Goal: Task Accomplishment & Management: Manage account settings

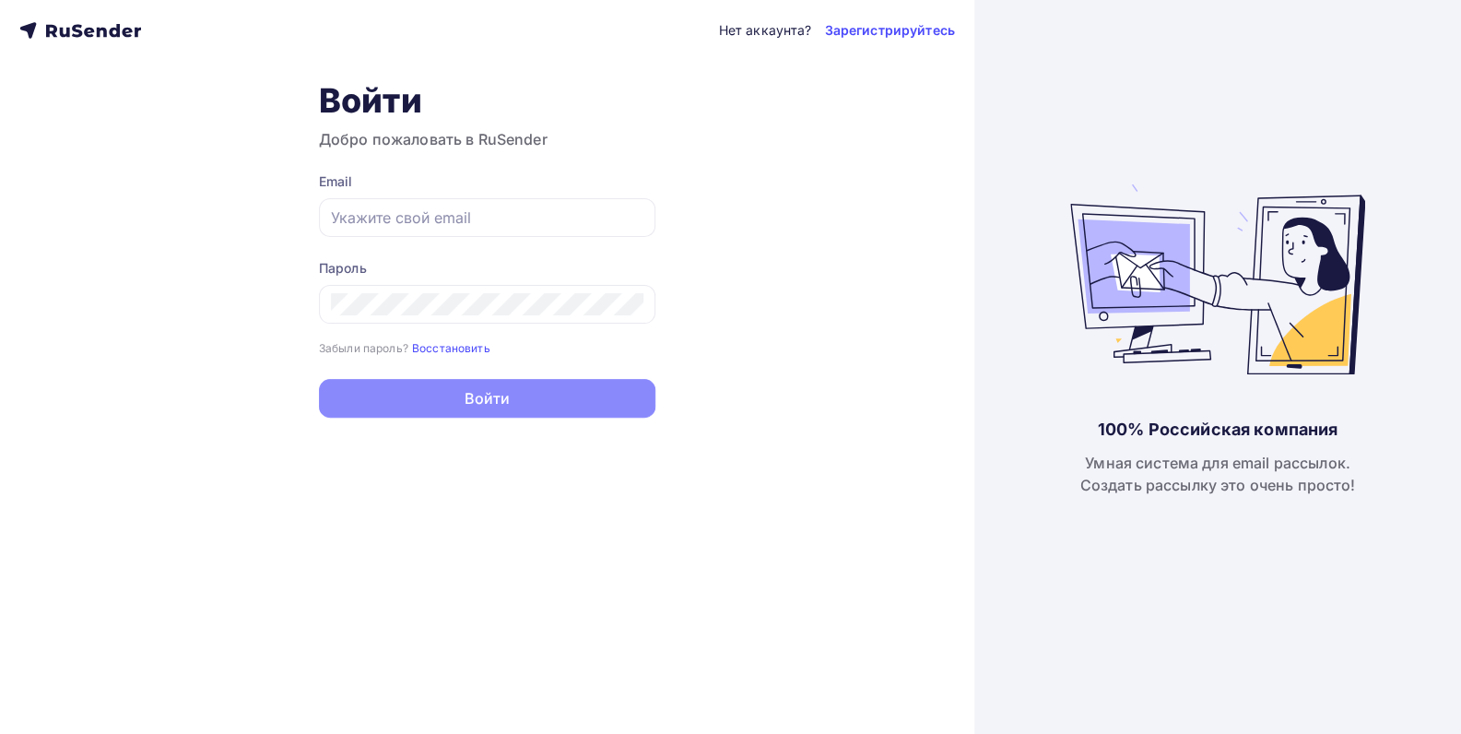
type input "[EMAIL_ADDRESS][DOMAIN_NAME]"
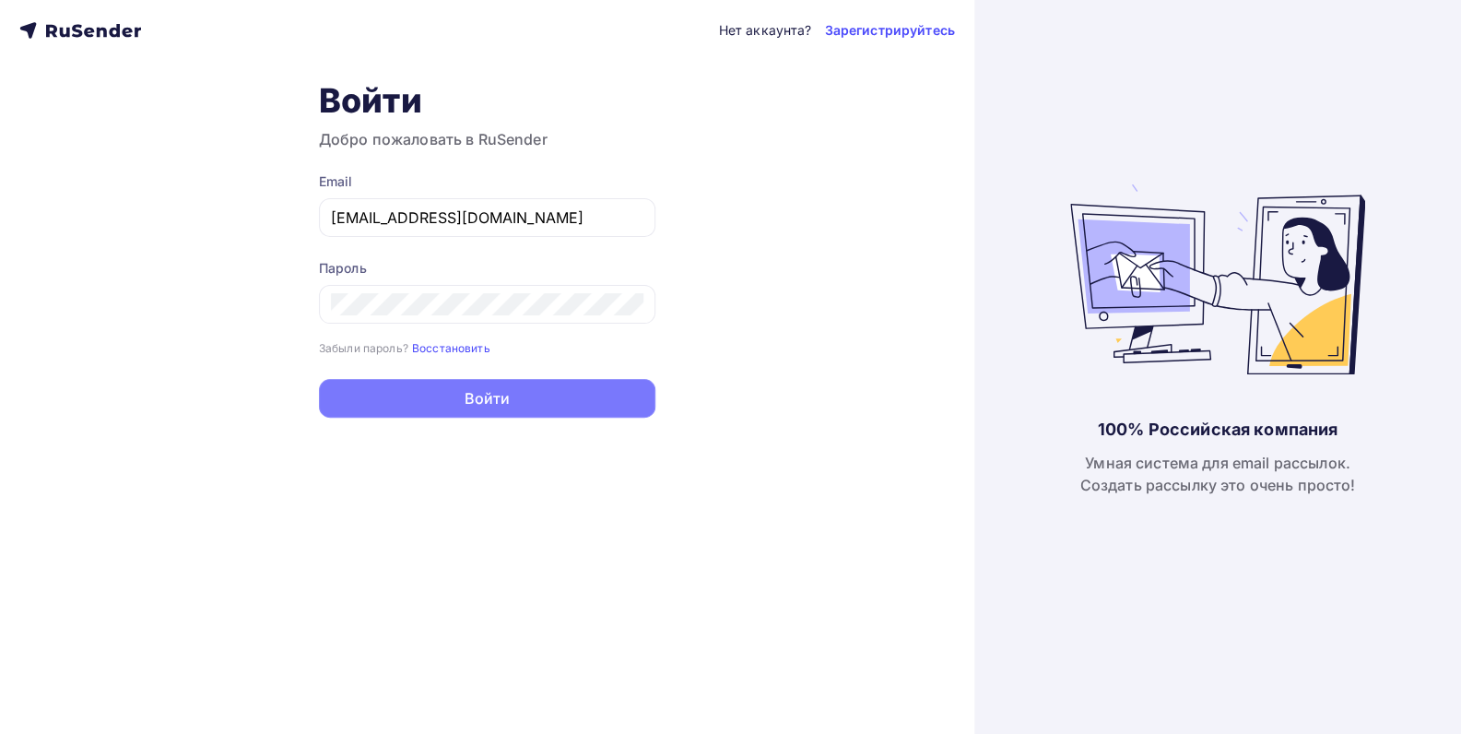
click at [501, 389] on button "Войти" at bounding box center [487, 398] width 336 height 39
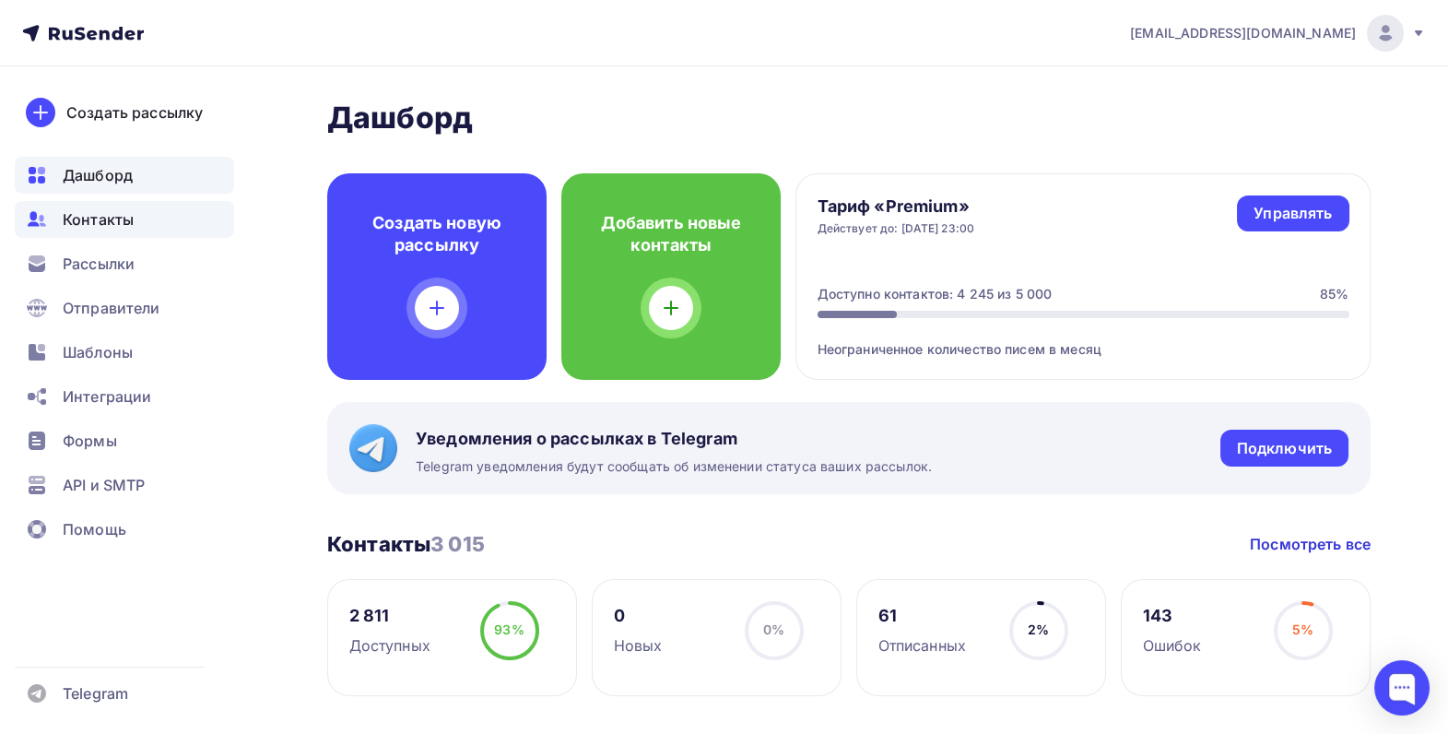
click at [92, 218] on span "Контакты" at bounding box center [98, 219] width 71 height 22
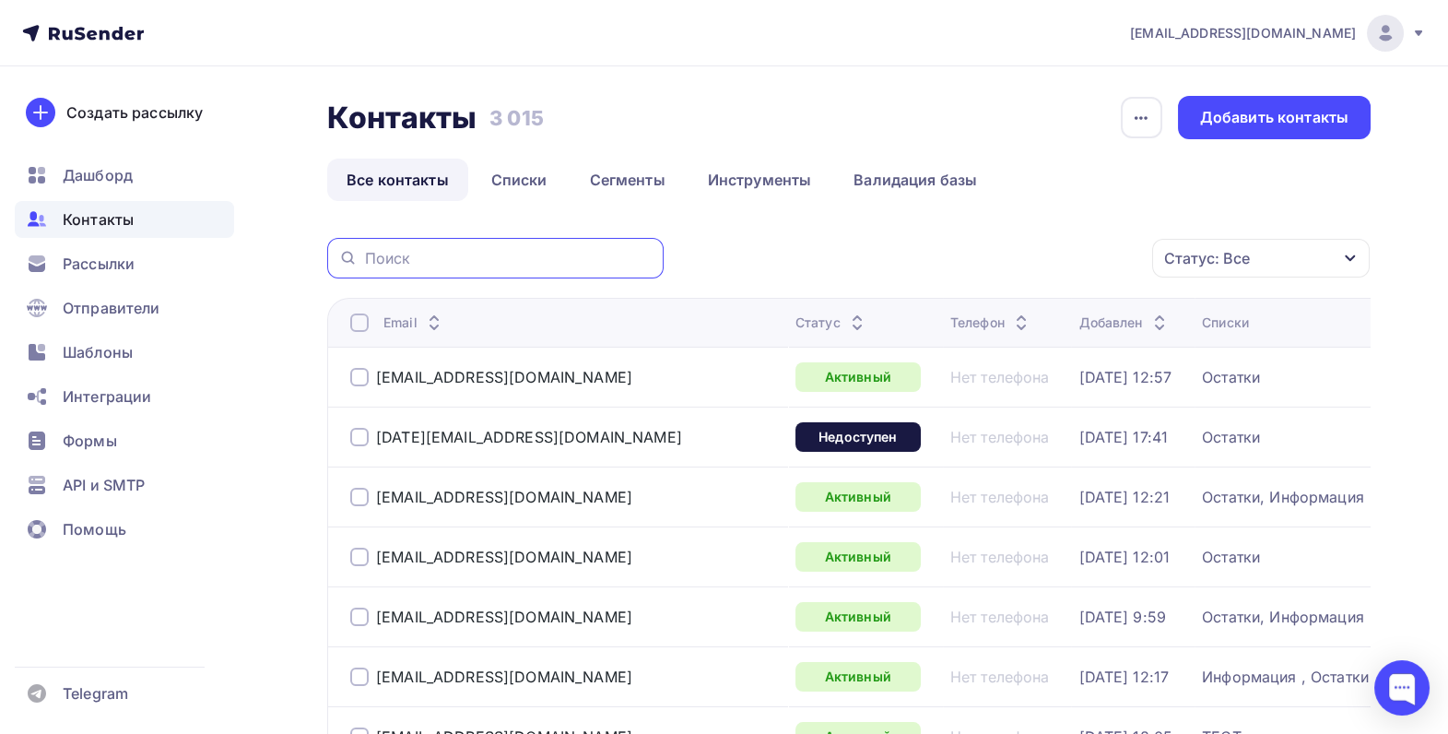
click at [420, 253] on input "text" at bounding box center [509, 258] width 288 height 20
paste input "[PERSON_NAME] <[EMAIL_ADDRESS][DOMAIN_NAME]>"
click at [506, 257] on input "[PERSON_NAME] <[EMAIL_ADDRESS][DOMAIN_NAME]>" at bounding box center [509, 258] width 288 height 20
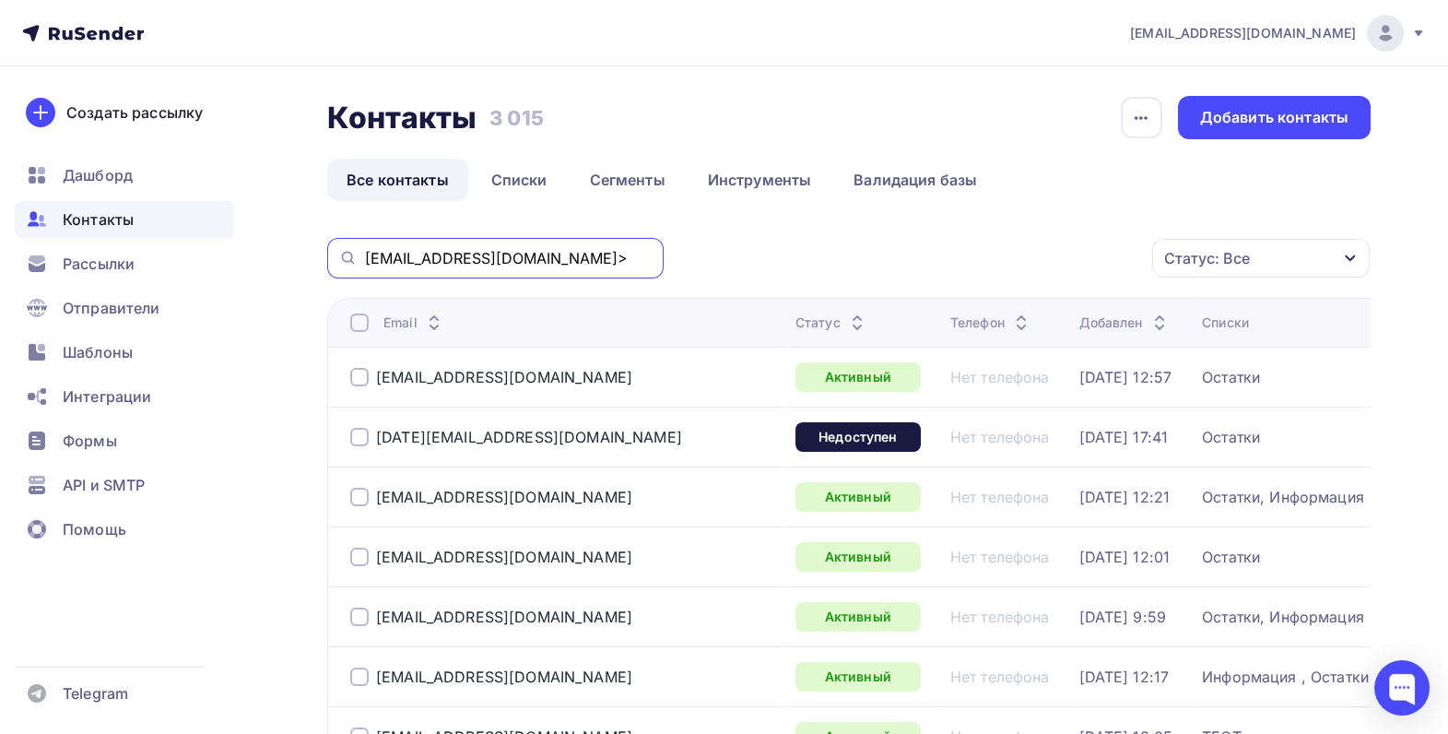
click at [548, 259] on input "[EMAIL_ADDRESS][DOMAIN_NAME]>" at bounding box center [509, 258] width 288 height 20
type input "[EMAIL_ADDRESS][DOMAIN_NAME]"
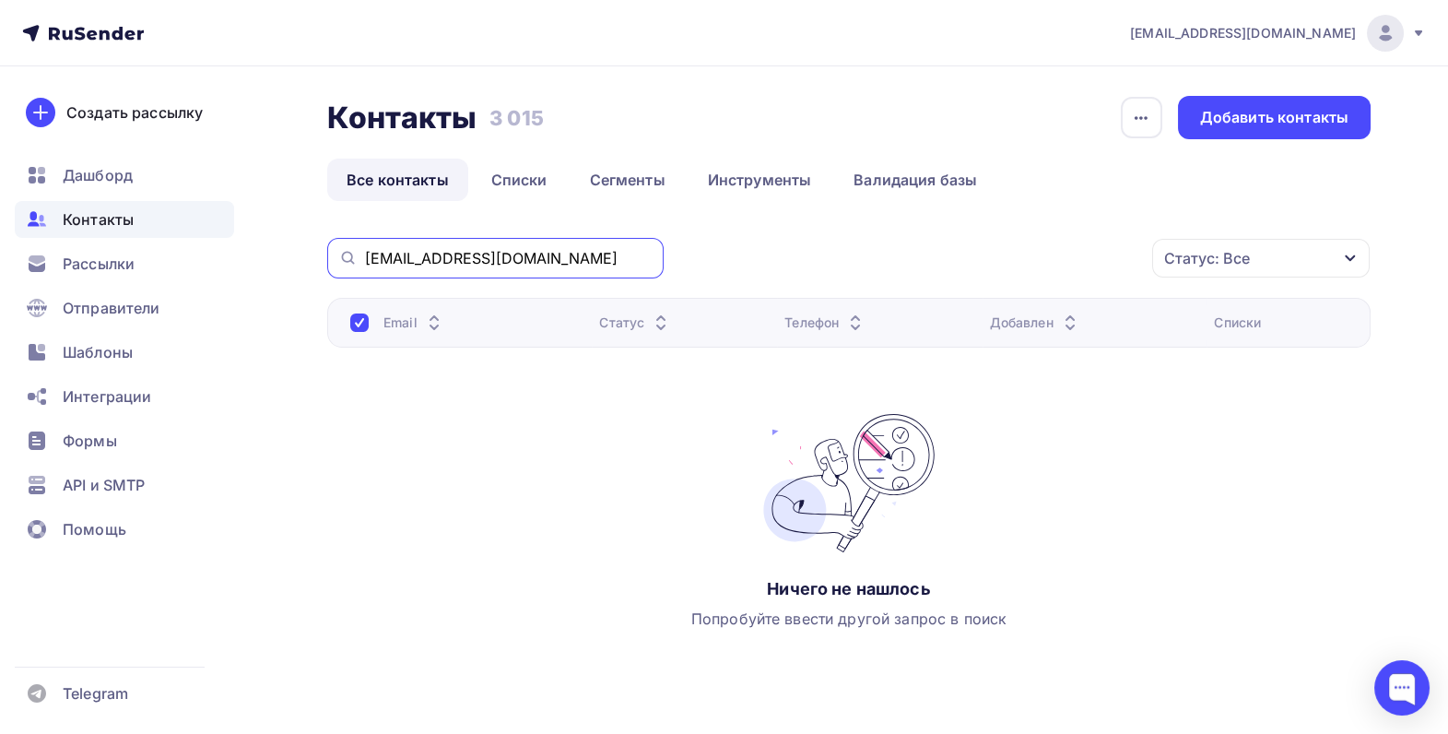
drag, startPoint x: 515, startPoint y: 255, endPoint x: 364, endPoint y: 261, distance: 151.3
click at [365, 261] on input "[EMAIL_ADDRESS][DOMAIN_NAME]" at bounding box center [509, 258] width 288 height 20
click at [428, 175] on link "Все контакты" at bounding box center [397, 180] width 141 height 42
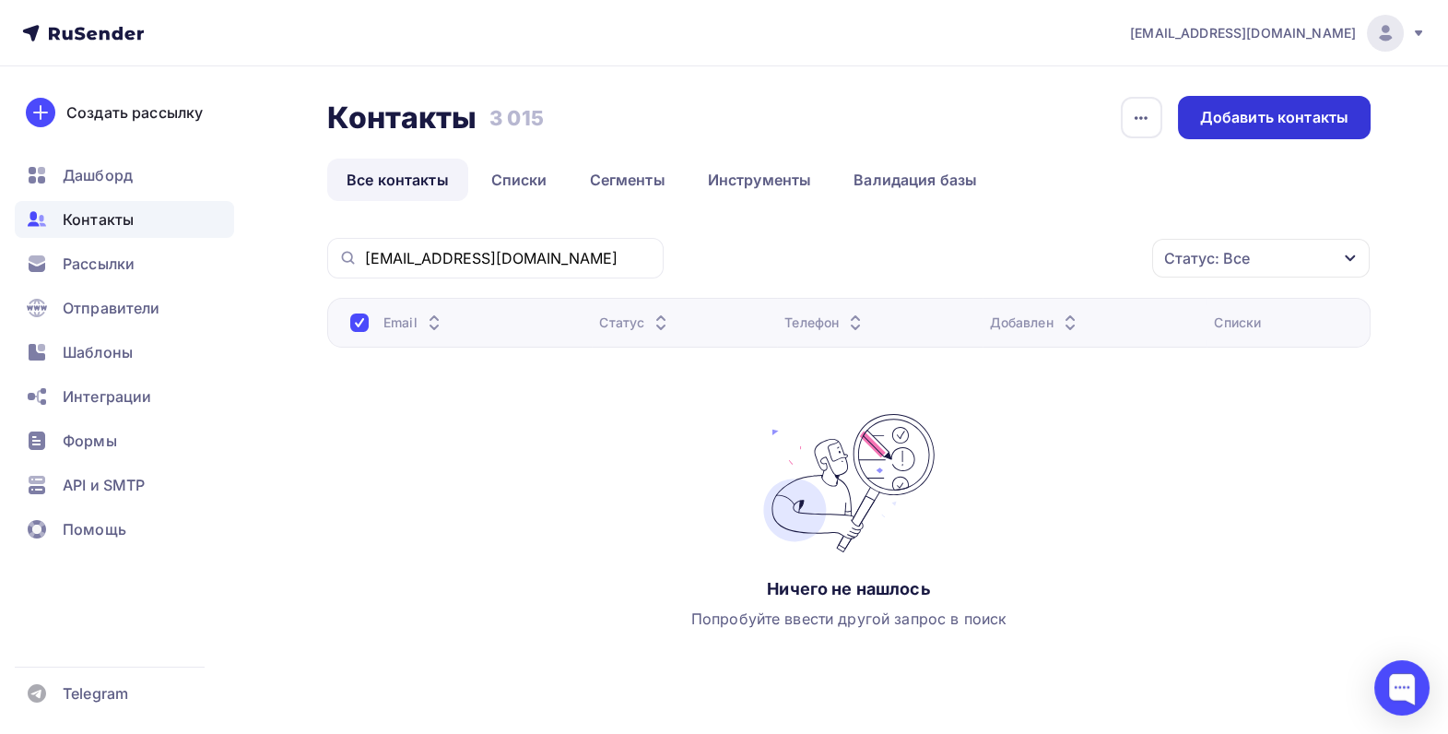
click at [1256, 117] on div "Добавить контакты" at bounding box center [1274, 117] width 148 height 21
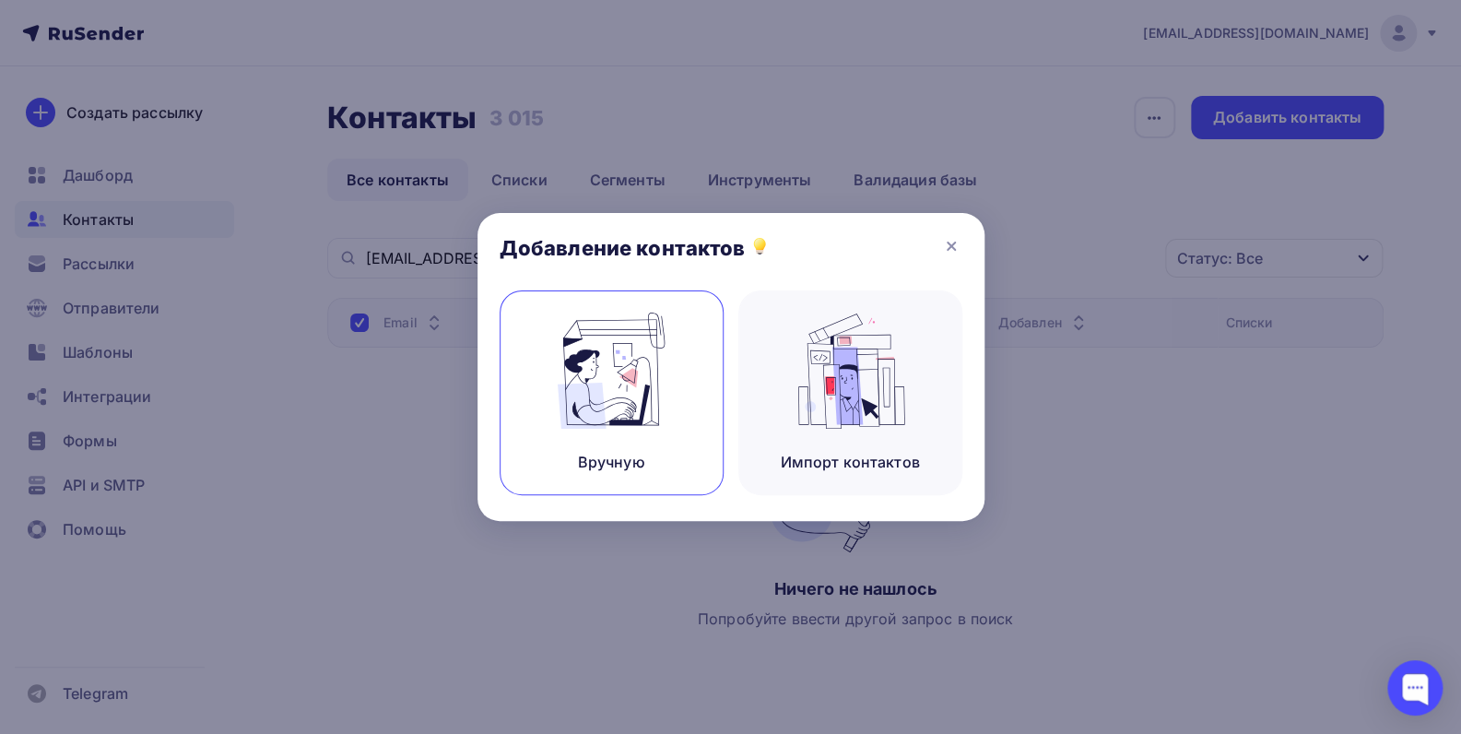
click at [624, 370] on img at bounding box center [610, 370] width 123 height 116
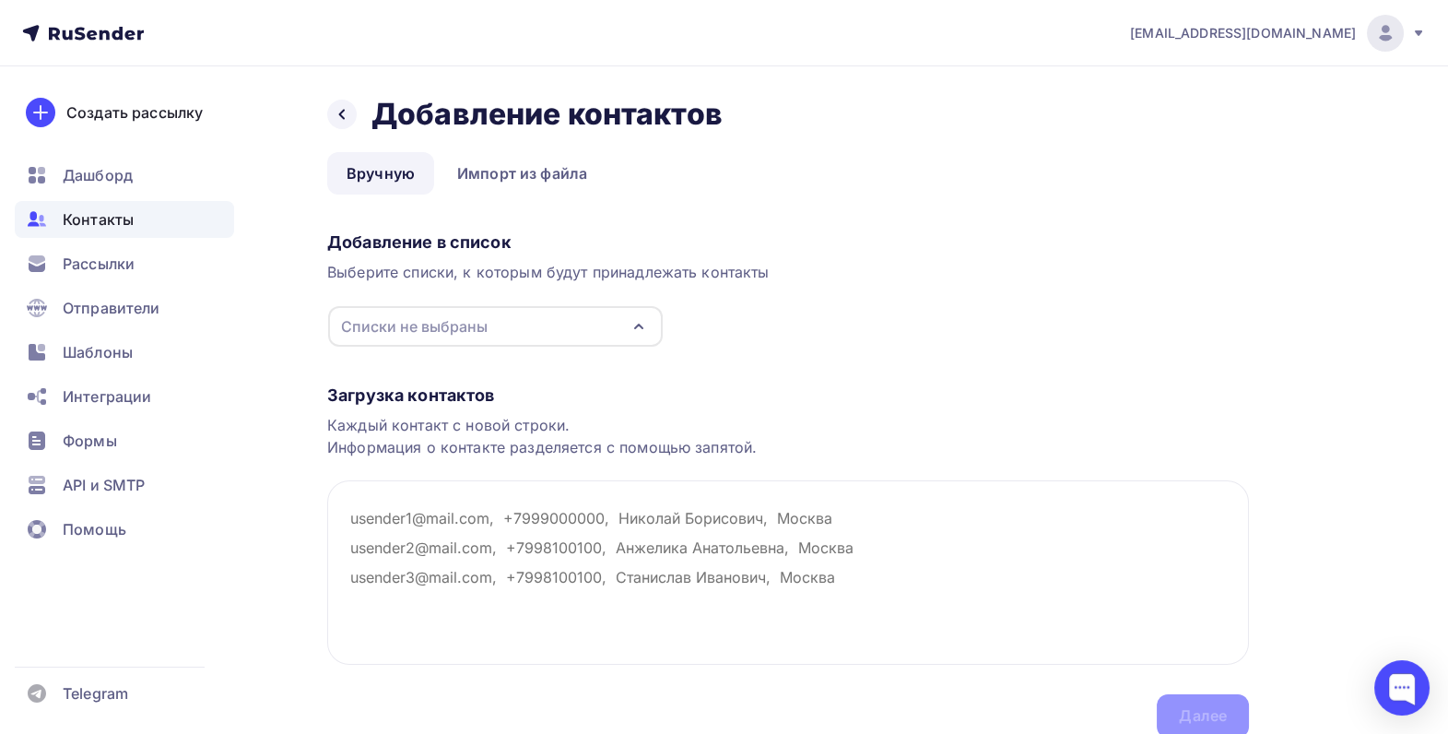
click at [642, 327] on icon "button" at bounding box center [638, 326] width 7 height 4
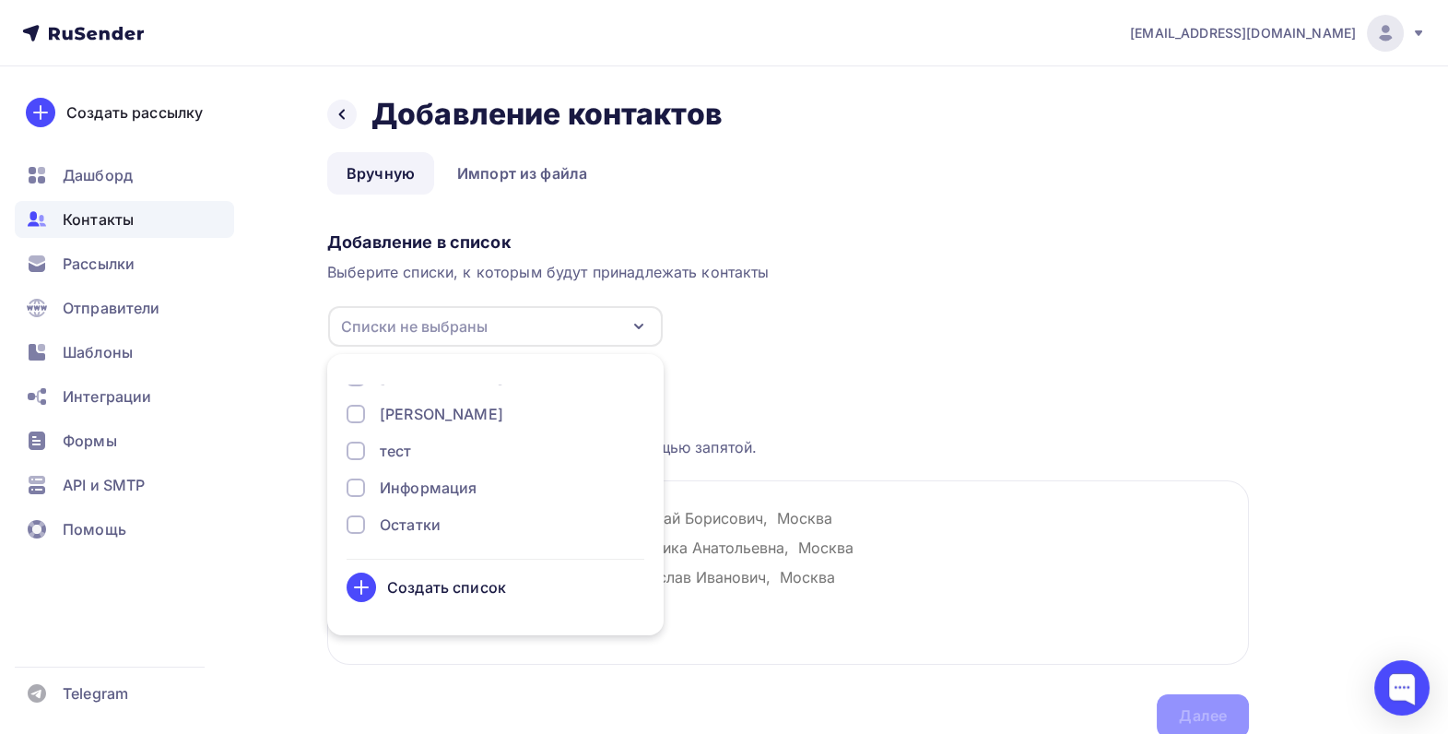
scroll to position [59, 0]
click at [396, 516] on div "Остатки" at bounding box center [410, 521] width 61 height 22
click at [754, 336] on div "Добавление в список Выберите списки, к которым будут принадлежать контакты Оста…" at bounding box center [788, 285] width 922 height 123
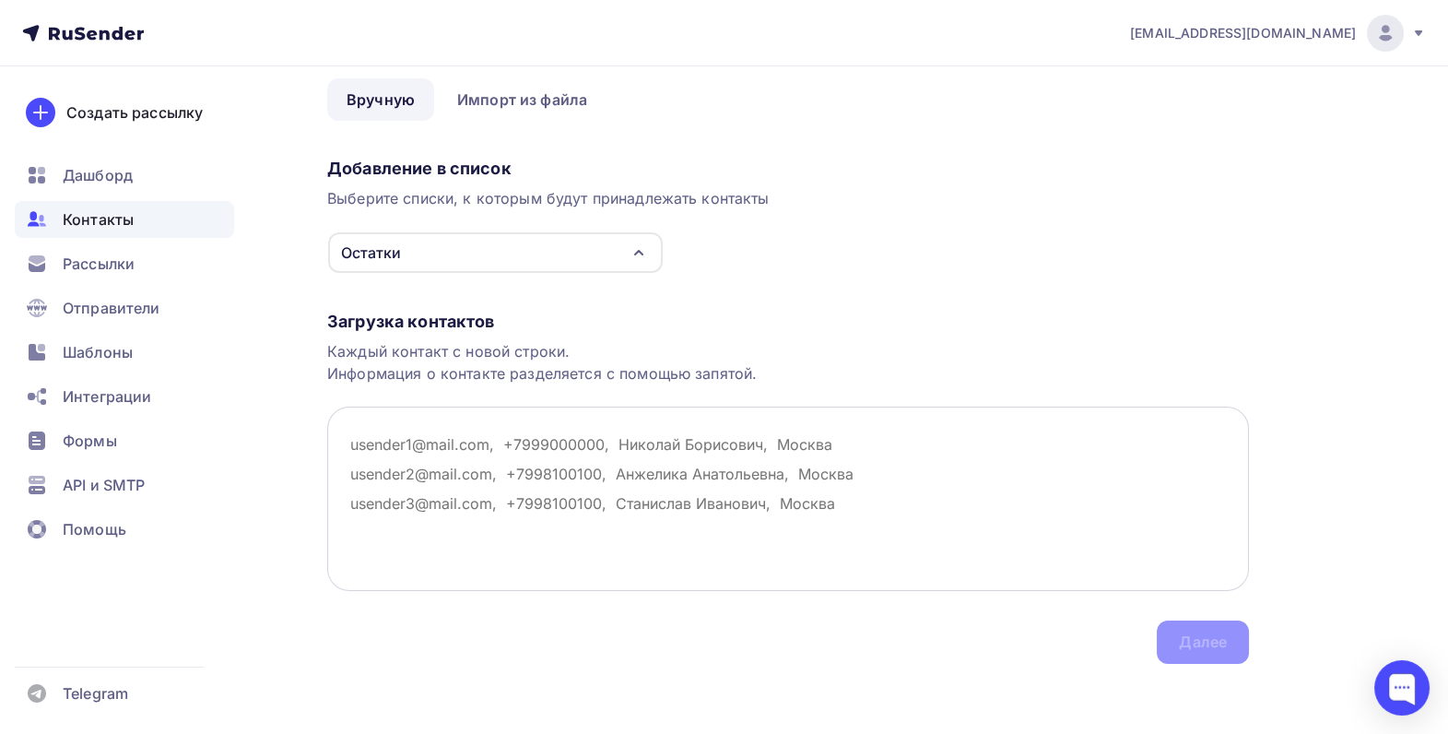
scroll to position [76, 0]
click at [382, 426] on textarea at bounding box center [788, 497] width 922 height 184
paste textarea "[EMAIL_ADDRESS][DOMAIN_NAME]"
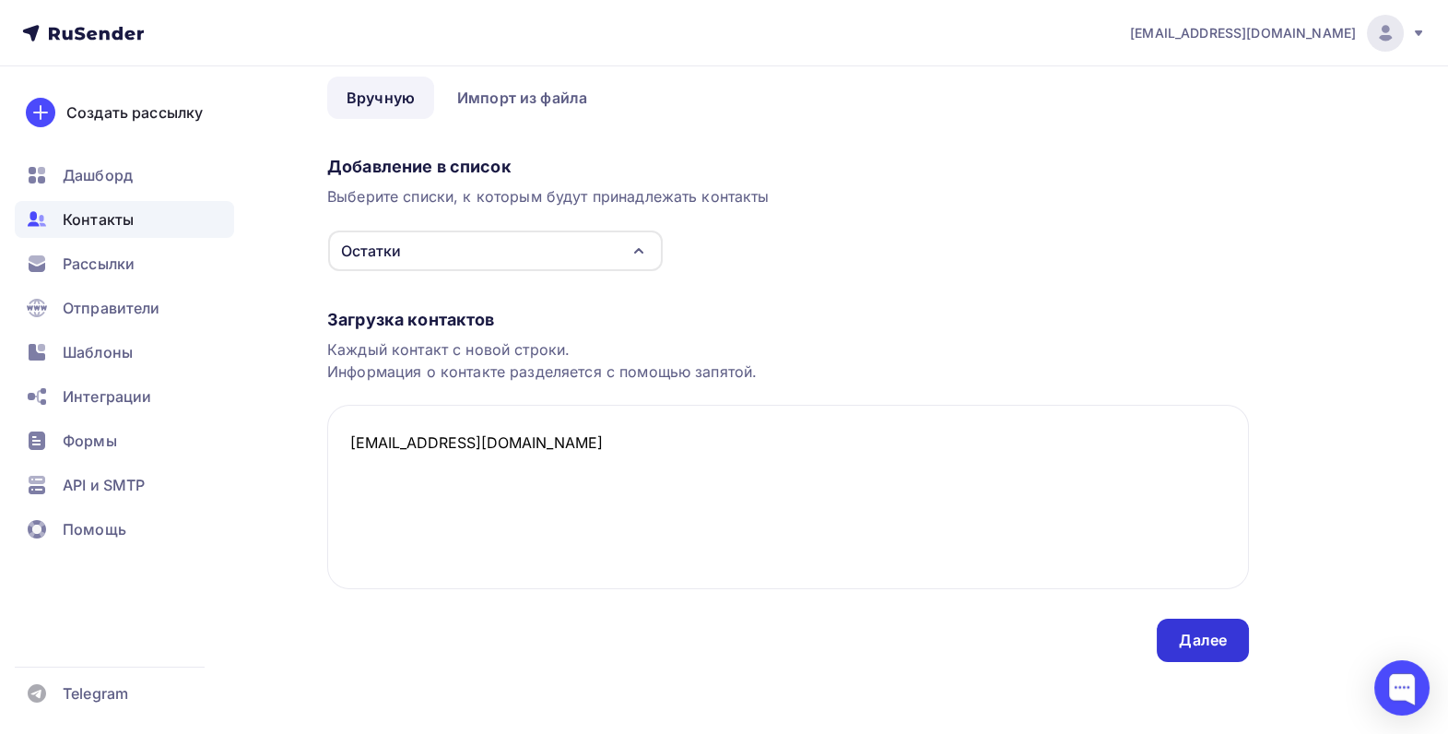
type textarea "[EMAIL_ADDRESS][DOMAIN_NAME]"
click at [1175, 632] on div "Далее" at bounding box center [1203, 639] width 92 height 43
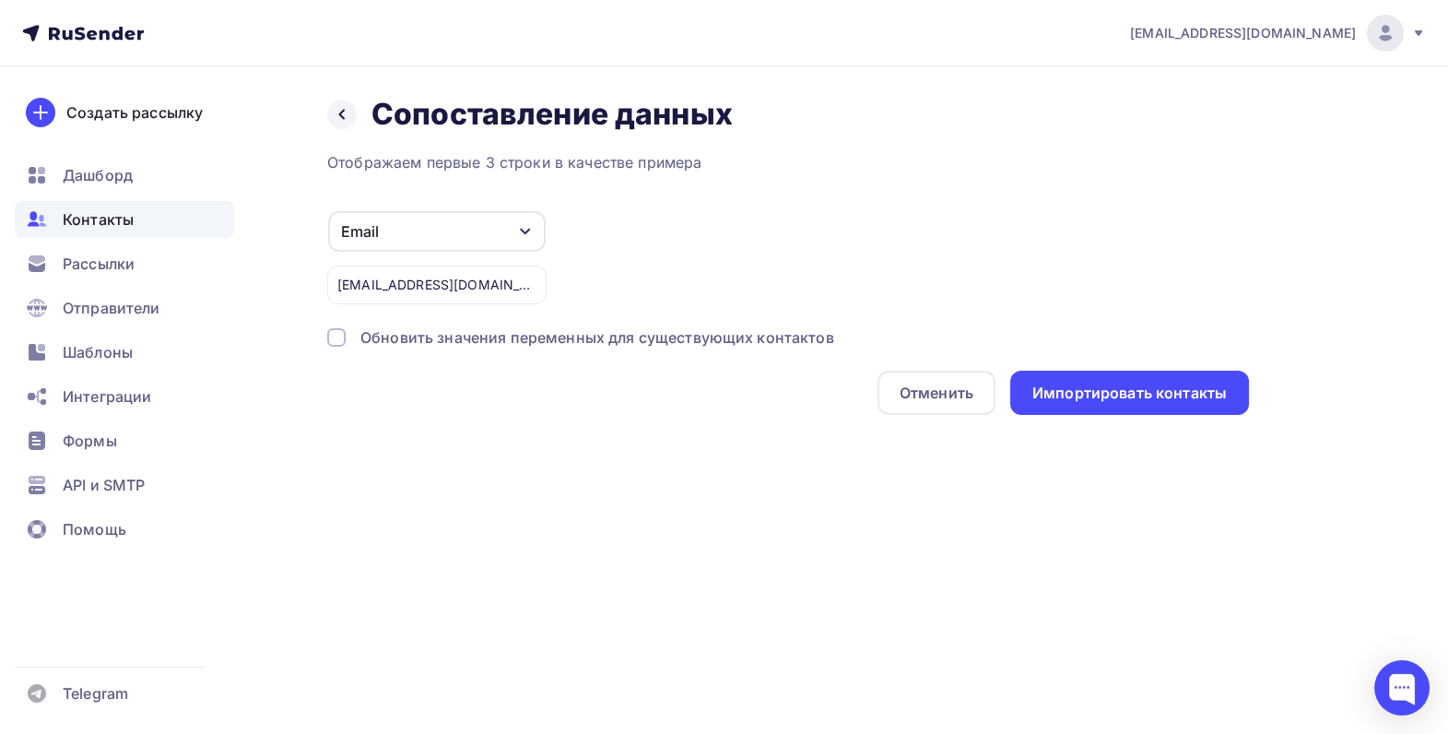
scroll to position [0, 0]
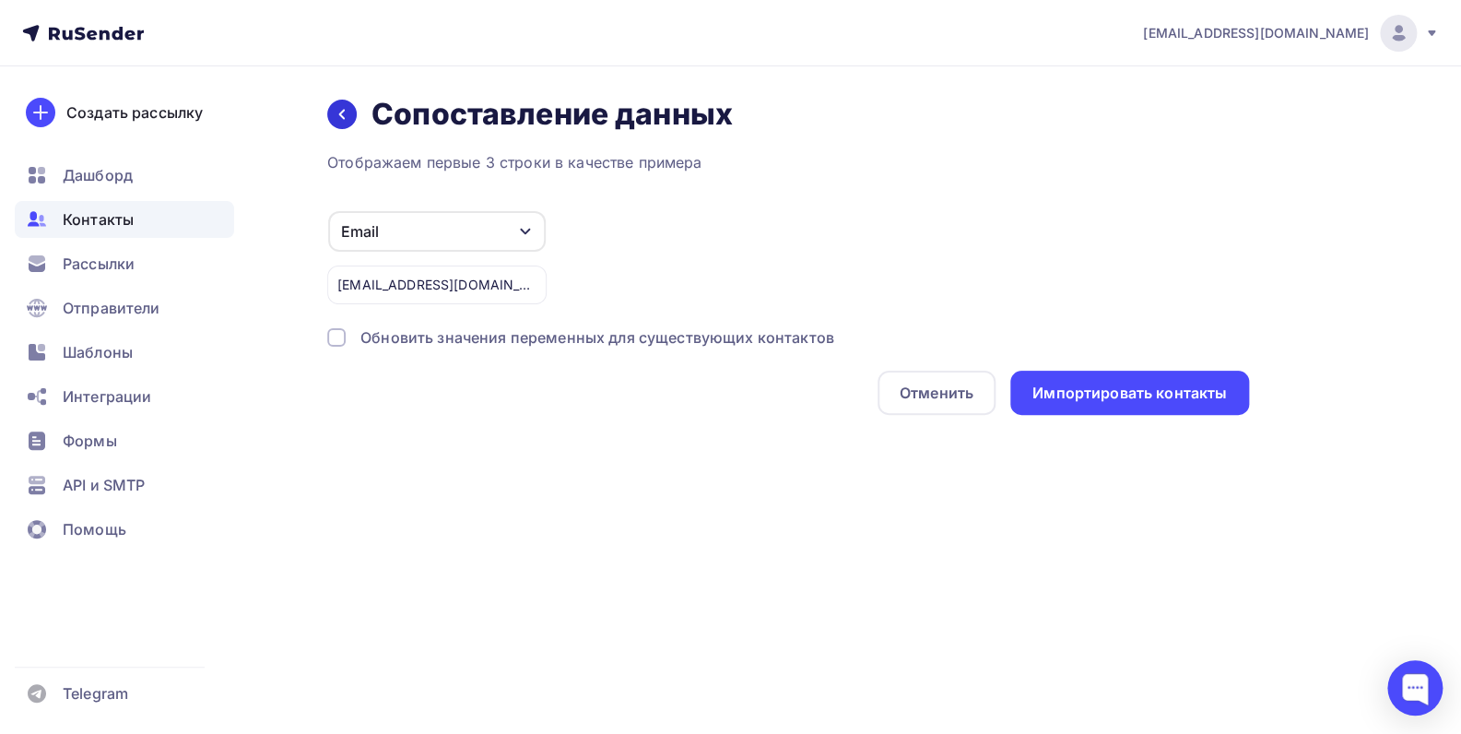
click at [335, 111] on icon at bounding box center [342, 114] width 15 height 15
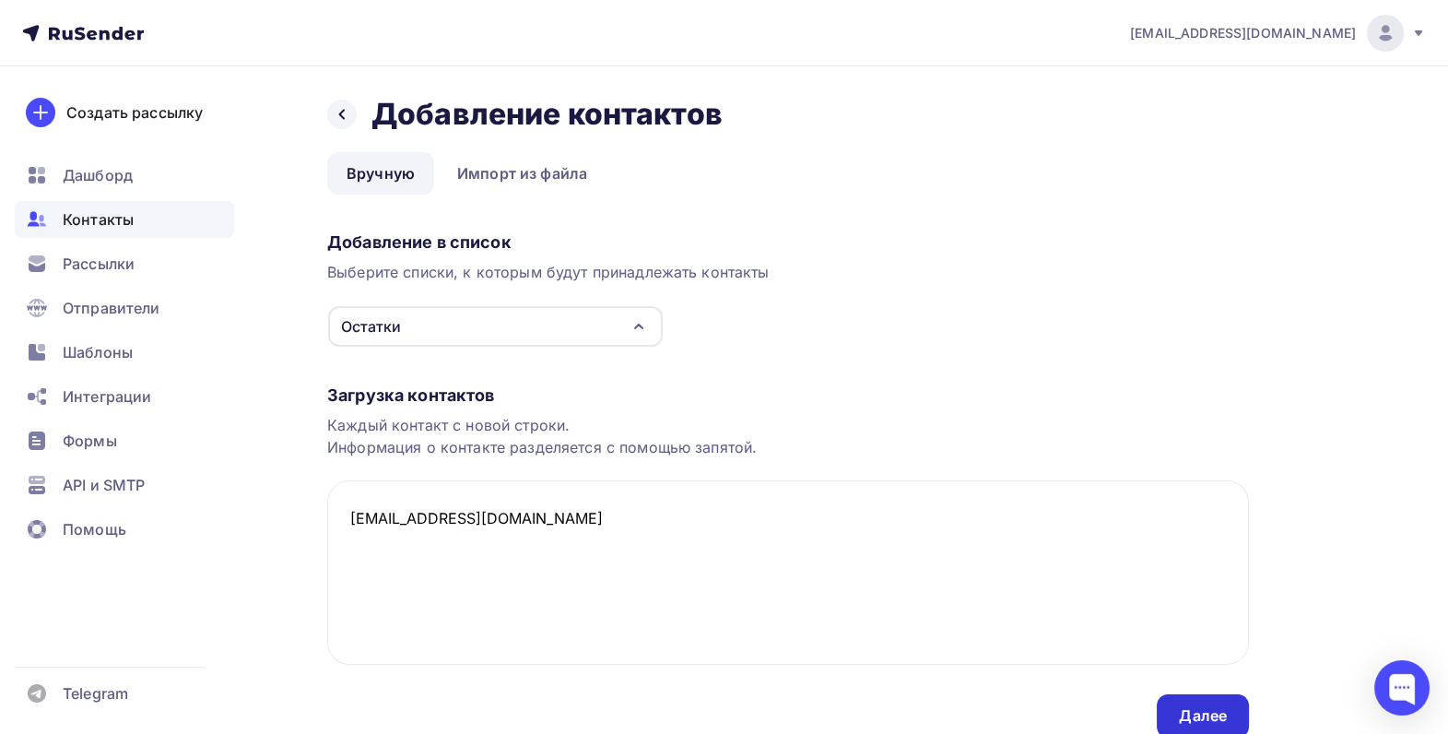
click at [1217, 722] on div "Далее" at bounding box center [1203, 715] width 48 height 21
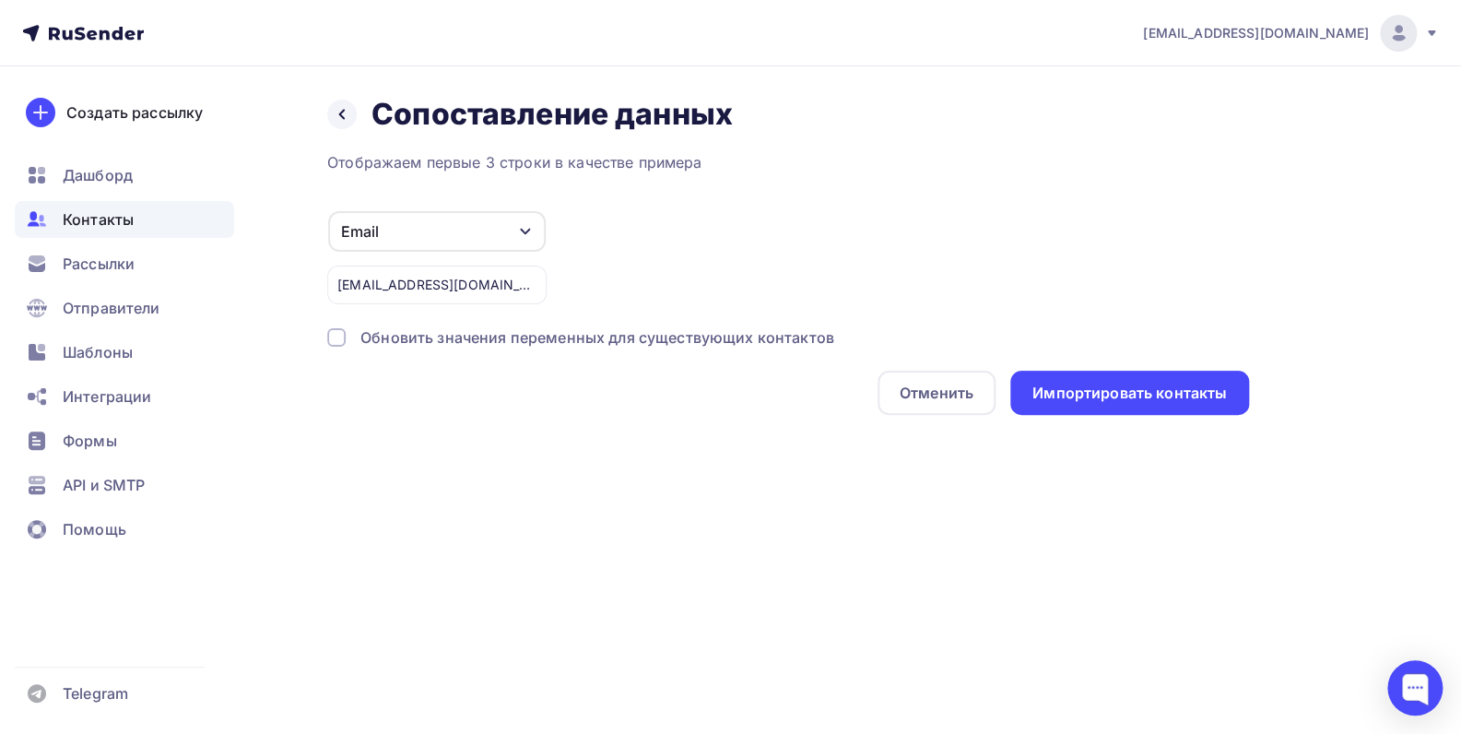
click at [346, 335] on div "Обновить значения переменных для существующих контактов" at bounding box center [788, 337] width 922 height 22
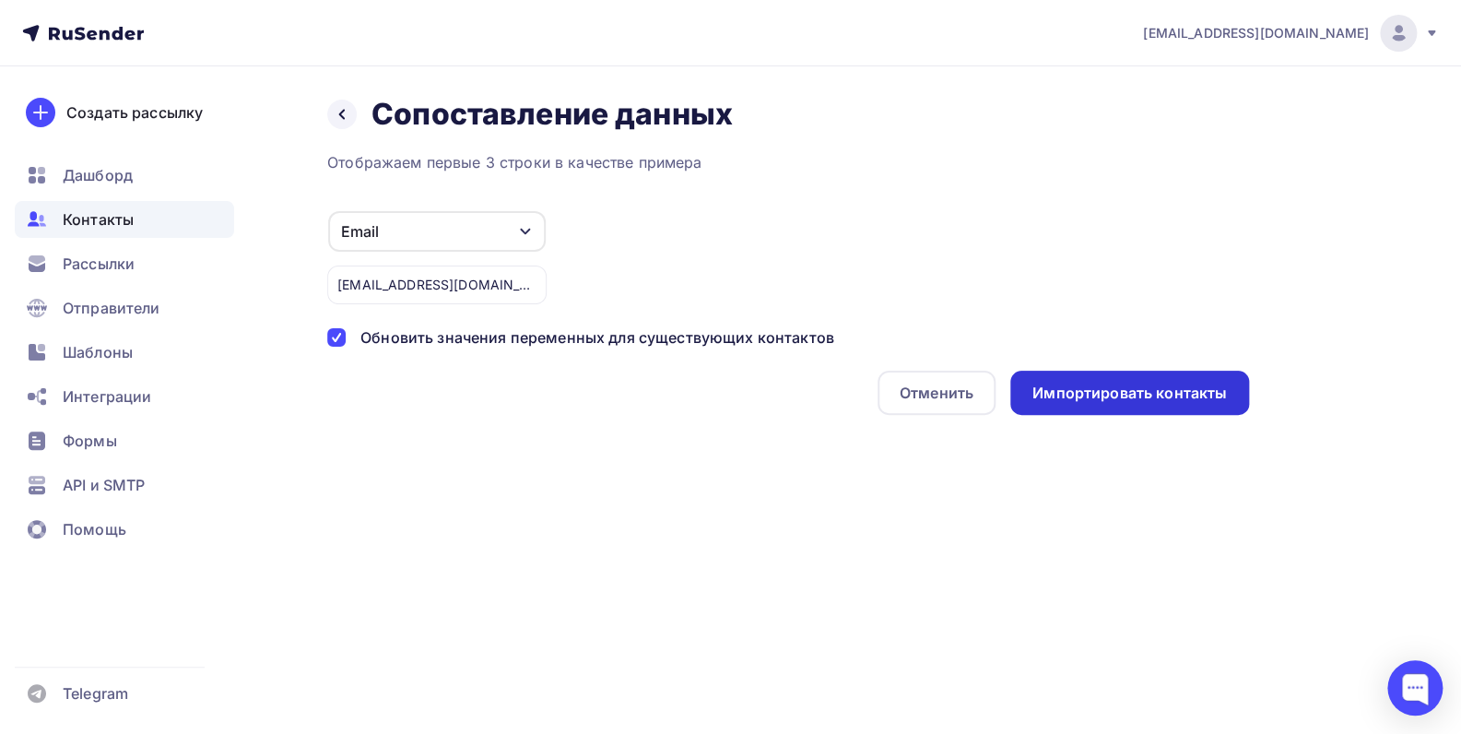
click at [1089, 390] on div "Импортировать контакты" at bounding box center [1129, 392] width 194 height 21
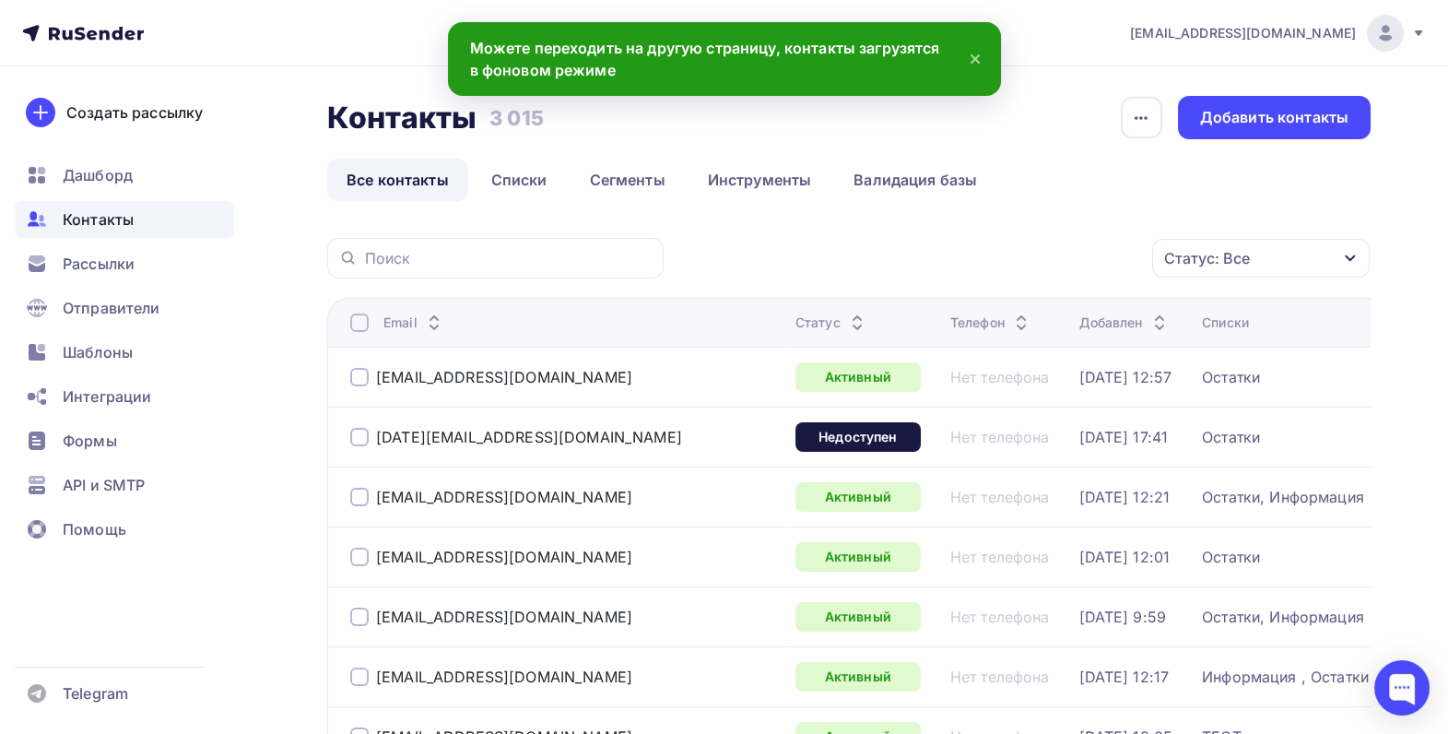
click at [763, 249] on div "Статус: Все Статус Новый Активный Не существует Переполнен Недоступен Отписан О…" at bounding box center [1023, 258] width 694 height 41
